Goal: Task Accomplishment & Management: Complete application form

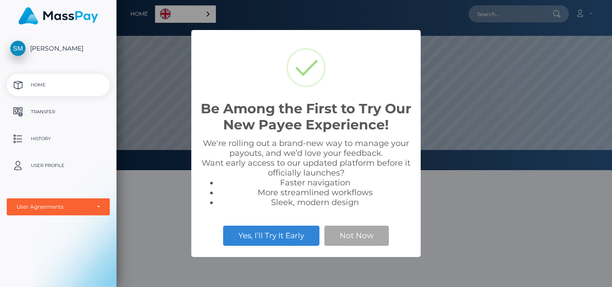
scroll to position [170, 496]
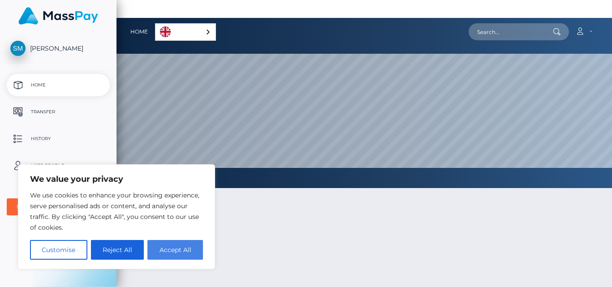
click at [175, 245] on button "Accept All" at bounding box center [175, 250] width 56 height 20
checkbox input "true"
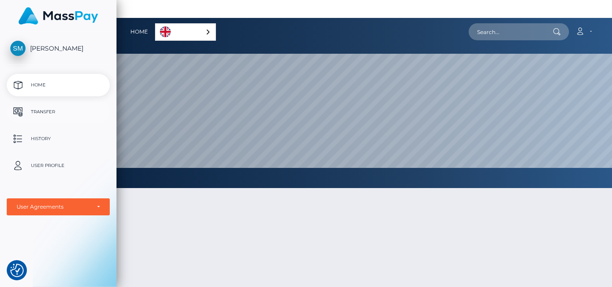
click at [50, 116] on p "Transfer" at bounding box center [58, 111] width 96 height 13
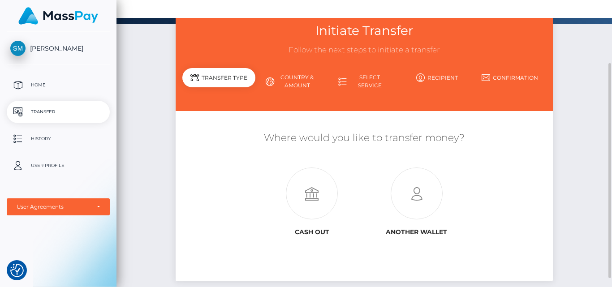
scroll to position [60, 0]
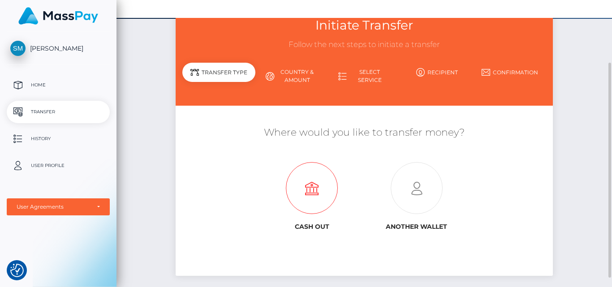
click at [302, 163] on icon at bounding box center [312, 189] width 105 height 52
